Goal: Task Accomplishment & Management: Use online tool/utility

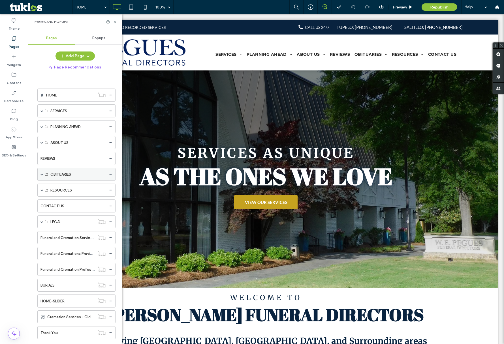
click at [41, 173] on span at bounding box center [41, 174] width 3 height 3
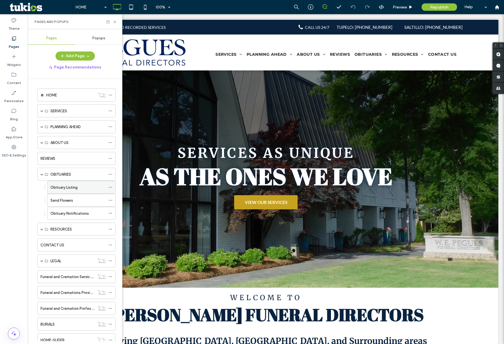
click at [74, 187] on label "Obituary Listing" at bounding box center [63, 188] width 27 height 10
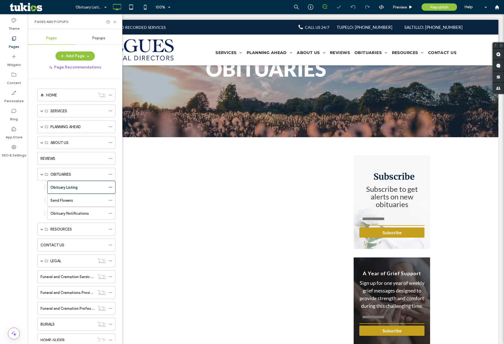
scroll to position [84, 0]
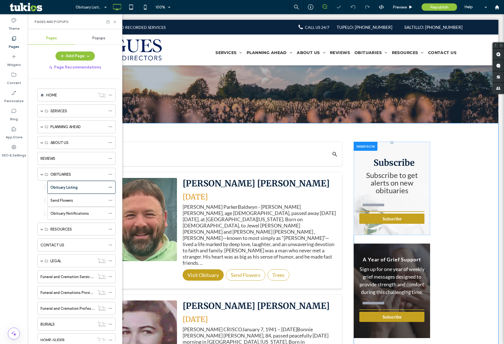
click at [405, 152] on div "Subscribe Subscribe to get alerts on new obituaries Subscribe Click To Paste" at bounding box center [392, 188] width 76 height 93
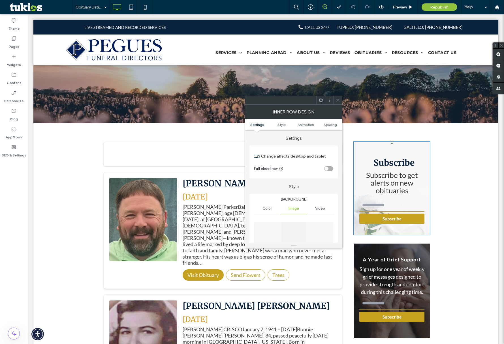
click at [401, 178] on span "Subscribe to get alerts on new obituaries" at bounding box center [392, 183] width 52 height 24
click at [396, 183] on span "Subscribe to get alerts on new obituaries" at bounding box center [392, 183] width 52 height 24
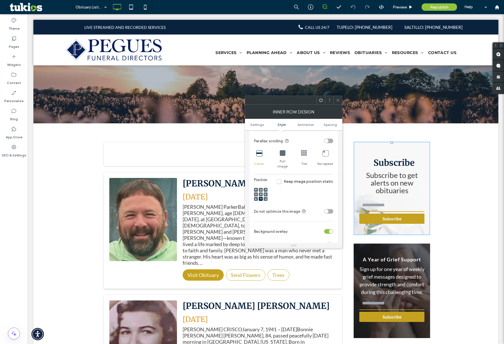
scroll to position [0, 0]
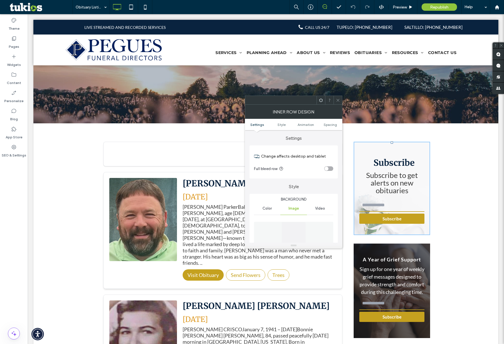
click at [258, 131] on label "Settings" at bounding box center [293, 135] width 88 height 11
click at [259, 126] on span "Settings" at bounding box center [257, 125] width 14 height 4
click at [284, 126] on span "Style" at bounding box center [281, 125] width 8 height 4
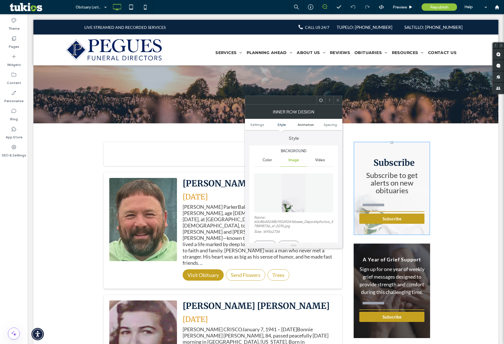
click at [305, 123] on span "Animation" at bounding box center [306, 125] width 16 height 4
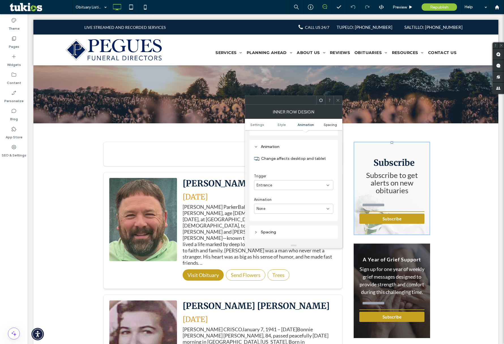
click at [322, 124] on link "Spacing" at bounding box center [330, 125] width 24 height 4
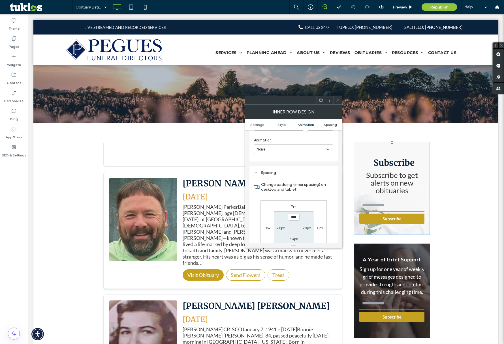
scroll to position [465, 0]
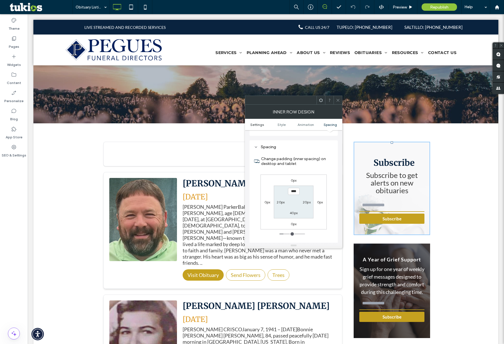
click at [260, 123] on span "Settings" at bounding box center [257, 125] width 14 height 4
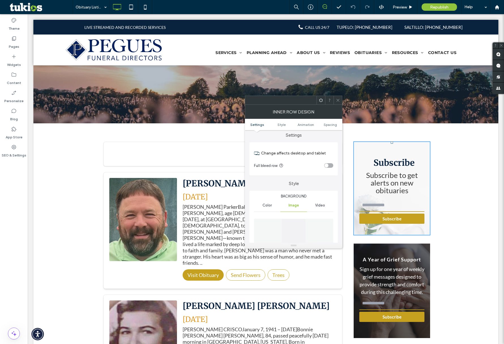
scroll to position [0, 0]
click at [393, 219] on button "Subscribe" at bounding box center [391, 219] width 65 height 10
click at [391, 206] on input "email" at bounding box center [391, 205] width 65 height 13
click at [394, 189] on span "Subscribe to get alerts on new obituaries" at bounding box center [392, 183] width 52 height 24
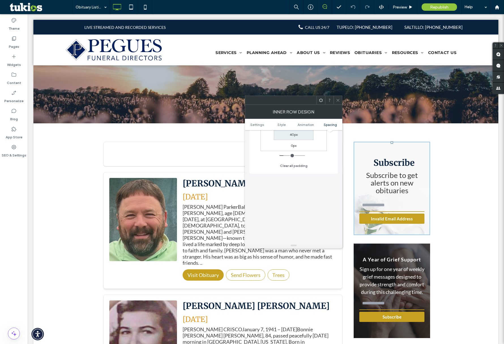
scroll to position [564, 0]
click at [319, 100] on icon at bounding box center [321, 100] width 4 height 4
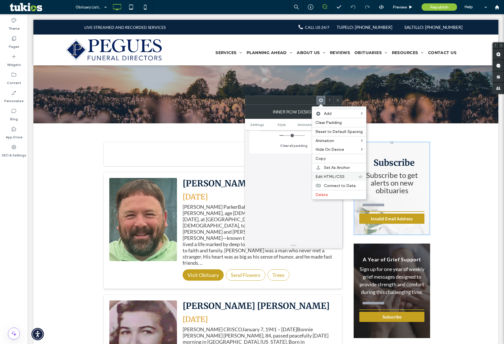
click at [342, 178] on div "Edit HTML/CSS" at bounding box center [339, 176] width 54 height 9
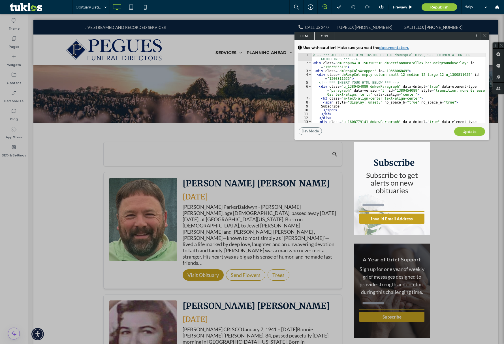
scroll to position [0, 0]
click at [323, 37] on span "CSS" at bounding box center [325, 36] width 20 height 8
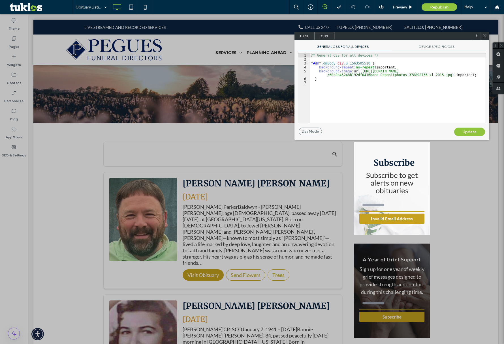
click at [306, 36] on span "HTML" at bounding box center [305, 36] width 20 height 8
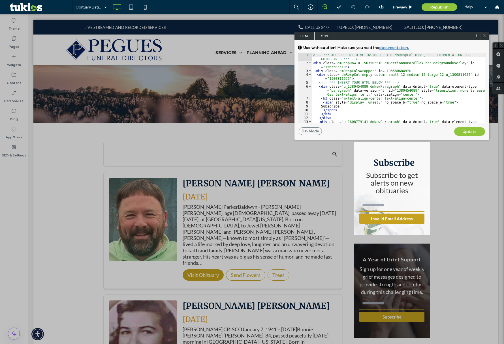
click at [484, 36] on icon at bounding box center [485, 35] width 4 height 4
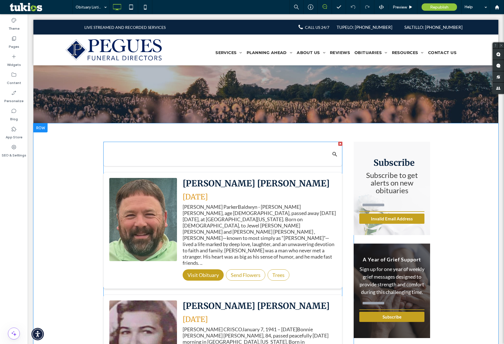
click at [302, 200] on h4 "[DATE]" at bounding box center [260, 196] width 154 height 9
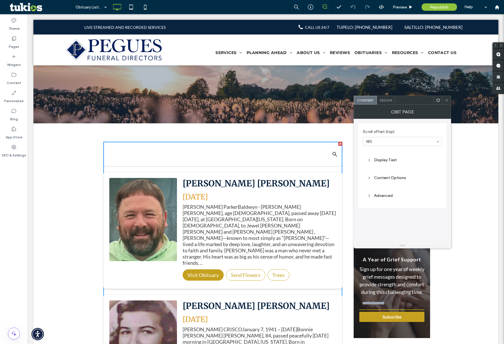
click at [448, 100] on icon at bounding box center [447, 100] width 4 height 4
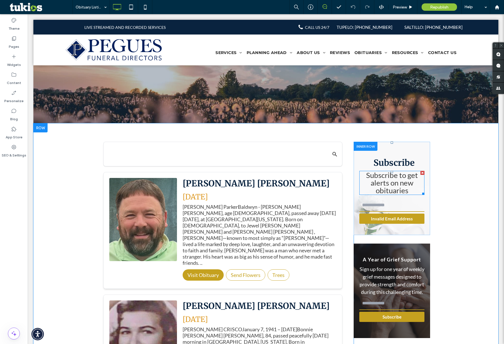
click at [385, 175] on span "Subscribe to get alerts on new obituaries" at bounding box center [392, 183] width 52 height 24
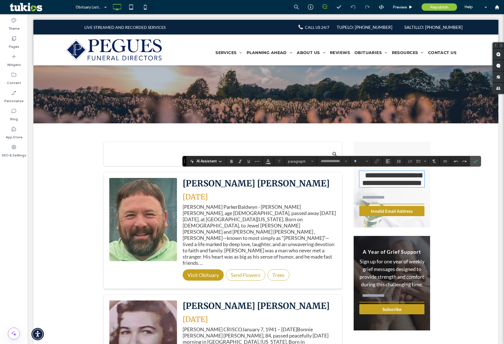
type input "****"
type input "**"
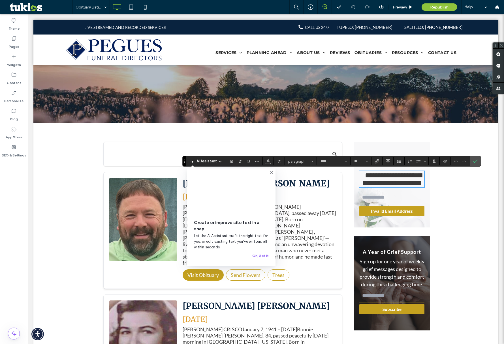
click at [397, 197] on div "**********" at bounding box center [391, 186] width 65 height 62
click at [420, 228] on div "**********" at bounding box center [392, 185] width 76 height 86
click at [414, 180] on span "**********" at bounding box center [391, 179] width 59 height 15
click at [418, 187] on p "**********" at bounding box center [391, 179] width 65 height 15
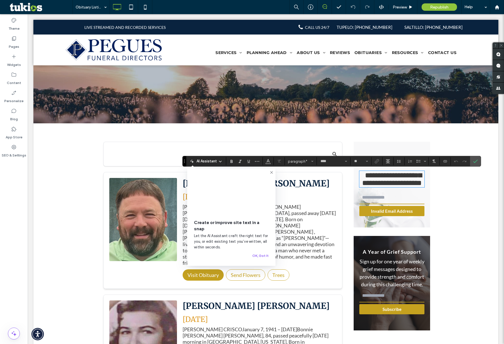
scroll to position [0, 0]
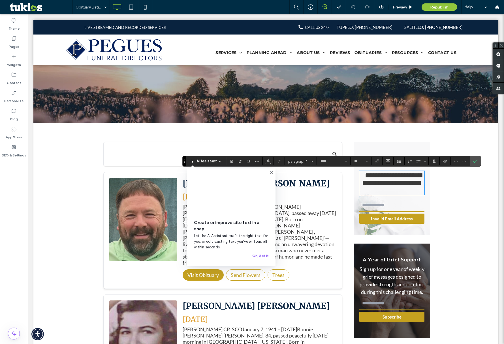
click at [427, 205] on div "**********" at bounding box center [392, 188] width 76 height 93
click at [425, 227] on div "**********" at bounding box center [392, 188] width 76 height 93
click at [406, 108] on div "OBITUARIES Click To Paste Row + Add Section" at bounding box center [265, 54] width 465 height 137
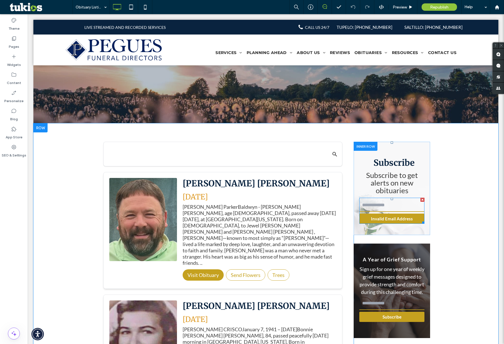
click at [402, 213] on span at bounding box center [391, 211] width 65 height 26
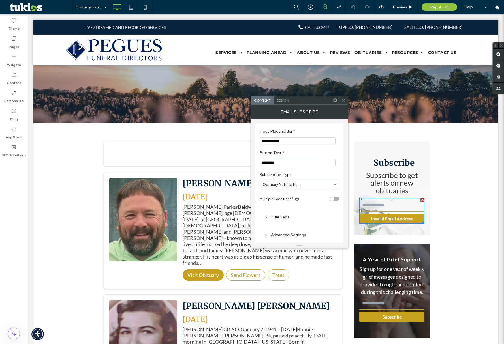
scroll to position [7, 0]
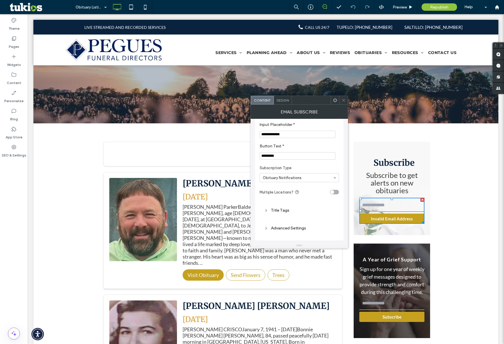
click at [345, 99] on use at bounding box center [343, 100] width 3 height 3
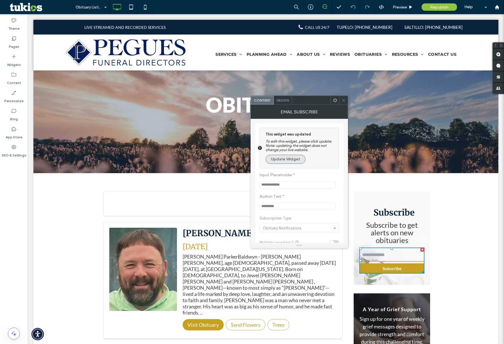
click at [291, 158] on button "Update Widget" at bounding box center [286, 159] width 40 height 9
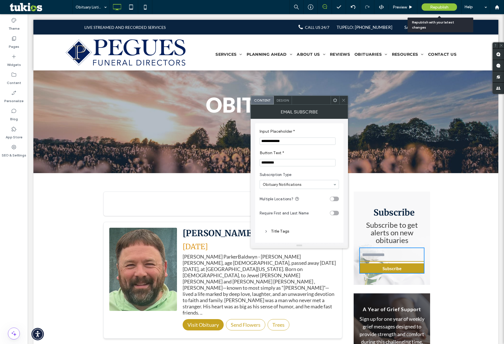
click at [433, 7] on span "Republish" at bounding box center [439, 7] width 18 height 5
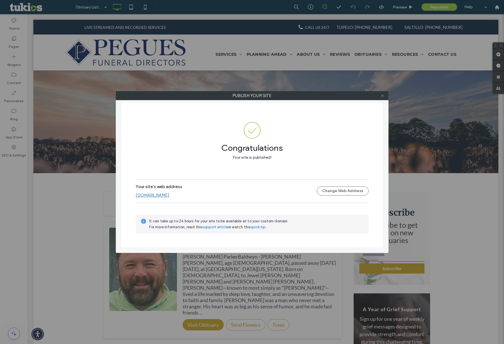
click at [381, 95] on icon at bounding box center [382, 96] width 4 height 4
